Goal: Task Accomplishment & Management: Use online tool/utility

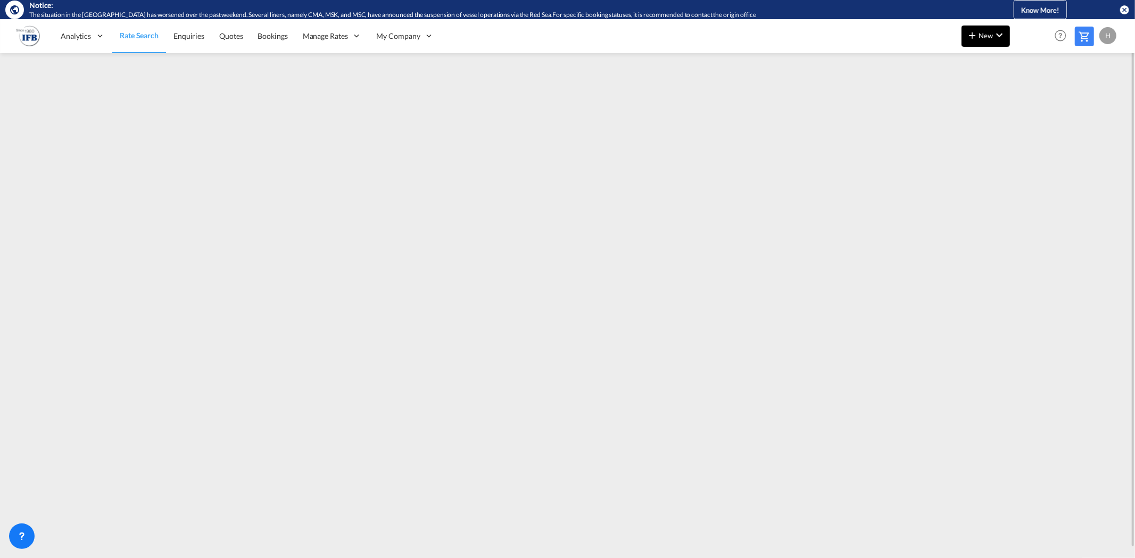
click at [979, 35] on span "New" at bounding box center [985, 35] width 40 height 9
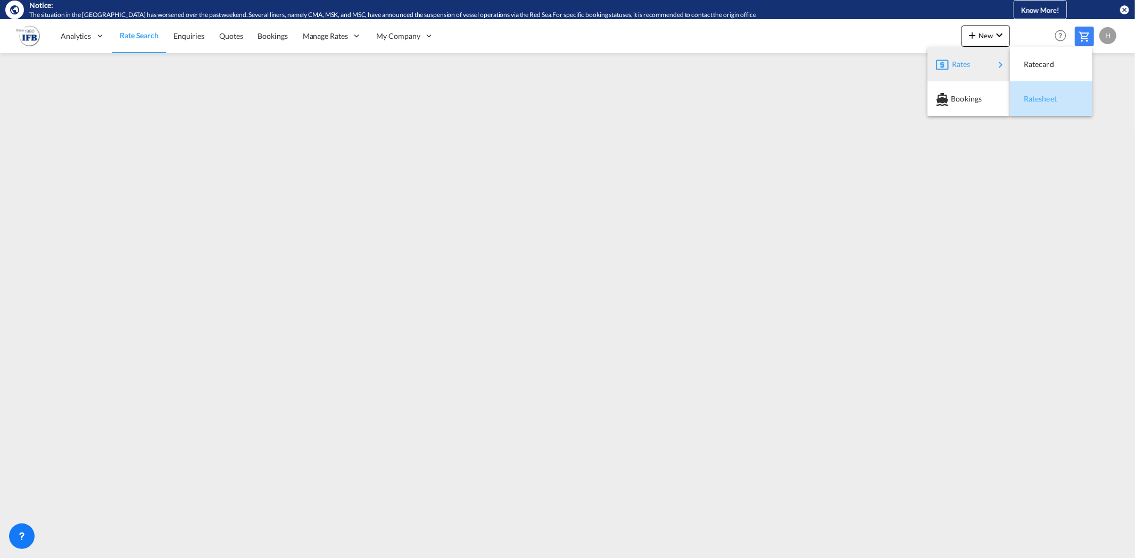
click at [1032, 96] on span "Ratesheet" at bounding box center [1029, 98] width 12 height 21
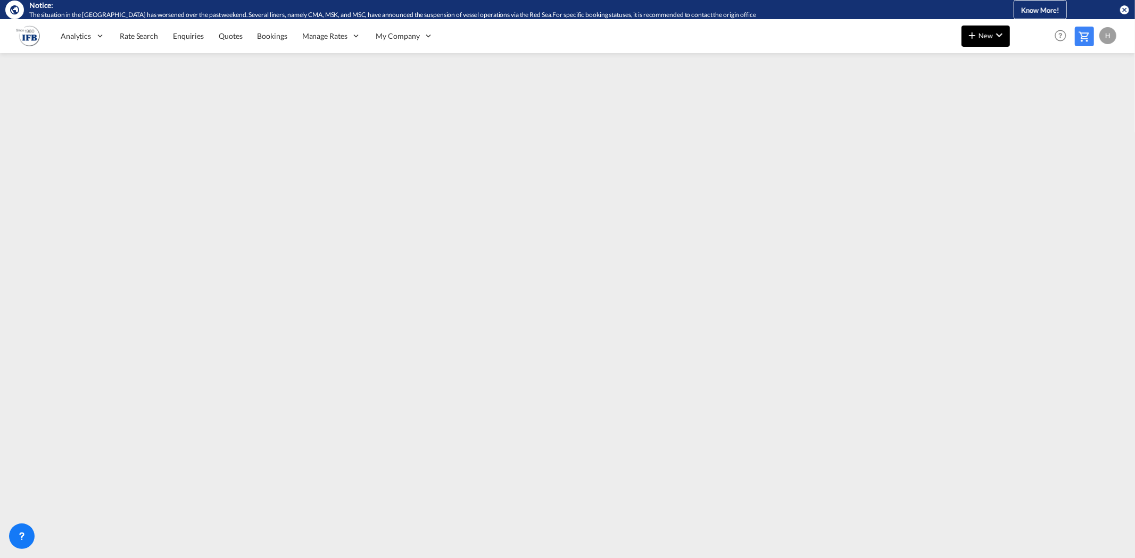
click at [975, 43] on button "New" at bounding box center [985, 36] width 48 height 21
drag, startPoint x: 958, startPoint y: 56, endPoint x: 990, endPoint y: 59, distance: 31.5
click at [960, 56] on span "Rates" at bounding box center [958, 64] width 13 height 21
click at [1027, 94] on span "Ratesheet" at bounding box center [1029, 98] width 12 height 21
